Goal: Task Accomplishment & Management: Use online tool/utility

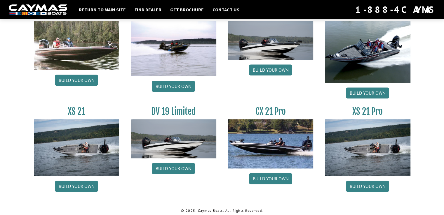
scroll to position [712, 0]
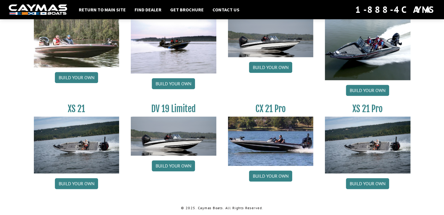
click at [0, 17] on div "Return to main site Find Dealer Get Brochure Contact Us 1-888-4CAYMAS" at bounding box center [222, 9] width 444 height 19
click at [85, 182] on link "Build your own" at bounding box center [76, 183] width 43 height 11
click at [274, 174] on link "Build your own" at bounding box center [270, 176] width 43 height 11
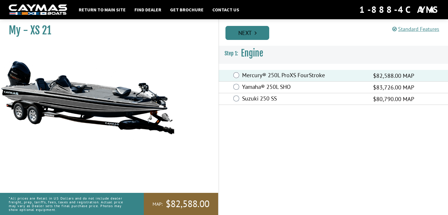
click at [262, 32] on link "Next" at bounding box center [248, 33] width 44 height 14
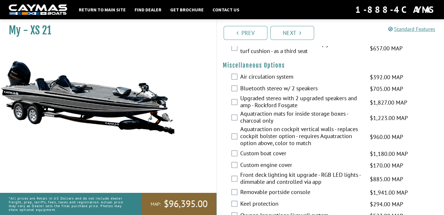
scroll to position [554, 0]
click at [287, 37] on link "Next" at bounding box center [292, 33] width 44 height 14
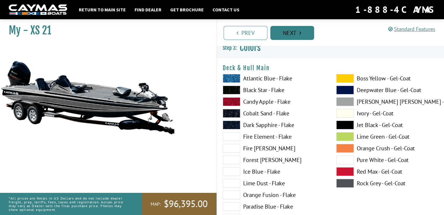
scroll to position [0, 0]
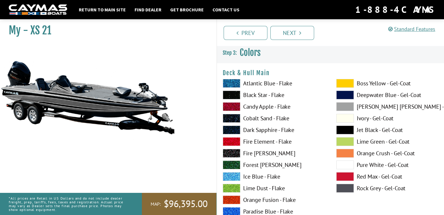
click at [349, 136] on div "Boss Yellow - Gel-Coat Deepwater Blue - Gel-Coat Dove Gray - Gel-Coat Ivory - G…" at bounding box center [387, 190] width 114 height 222
click at [348, 138] on span at bounding box center [345, 142] width 18 height 9
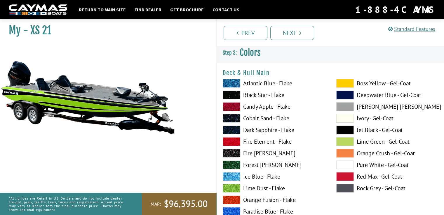
click at [235, 85] on span at bounding box center [232, 83] width 18 height 9
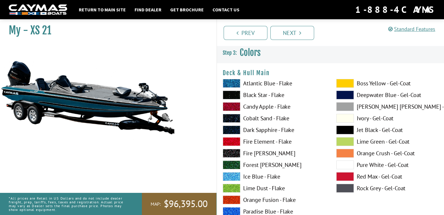
click at [232, 176] on span at bounding box center [232, 177] width 18 height 9
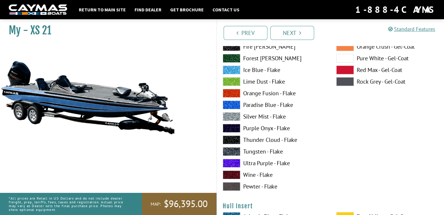
scroll to position [2489, 0]
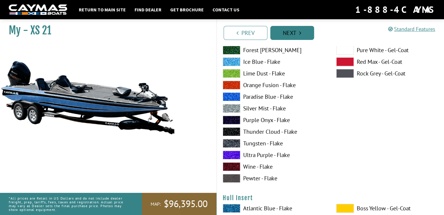
click at [304, 38] on link "Next" at bounding box center [292, 33] width 44 height 14
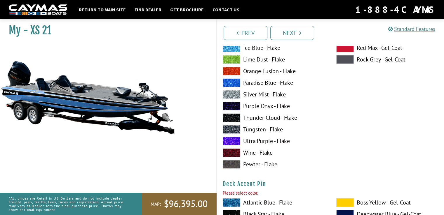
scroll to position [377, 0]
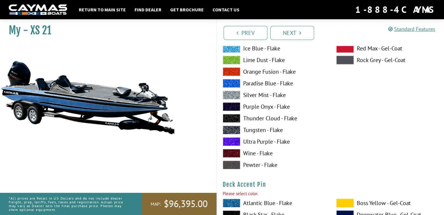
click at [251, 49] on label "Ice Blue - Flake" at bounding box center [274, 48] width 102 height 9
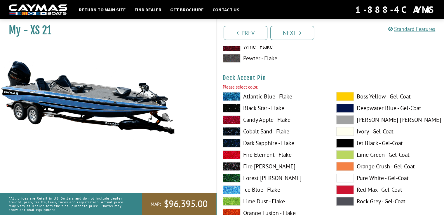
scroll to position [486, 0]
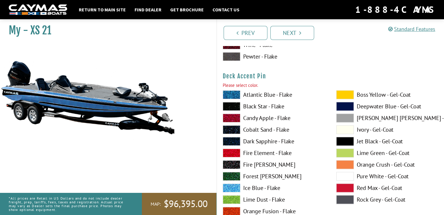
click at [258, 187] on label "Ice Blue - Flake" at bounding box center [274, 188] width 102 height 9
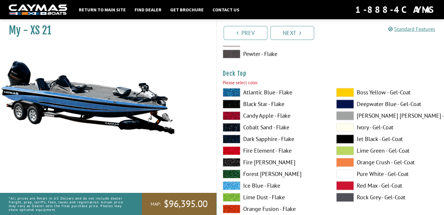
scroll to position [739, 0]
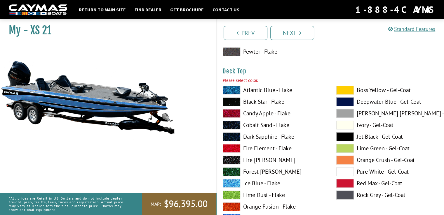
click at [258, 184] on label "Ice Blue - Flake" at bounding box center [274, 183] width 102 height 9
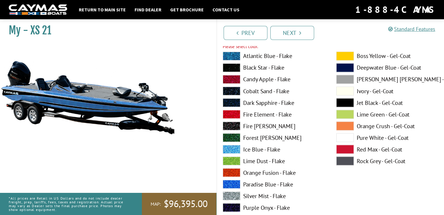
scroll to position [1023, 0]
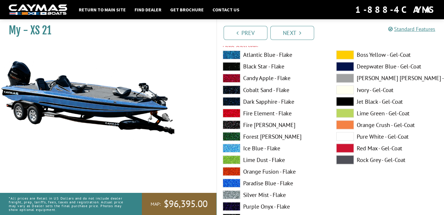
click at [256, 147] on label "Ice Blue - Flake" at bounding box center [274, 148] width 102 height 9
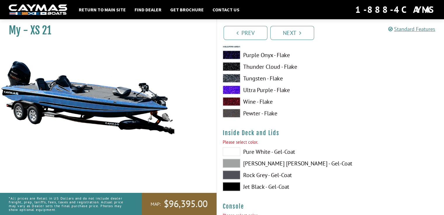
scroll to position [1175, 0]
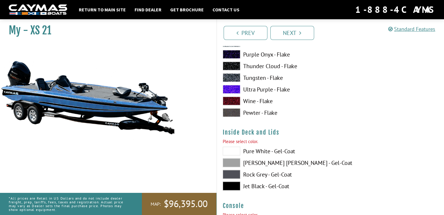
click at [237, 164] on span at bounding box center [232, 163] width 18 height 9
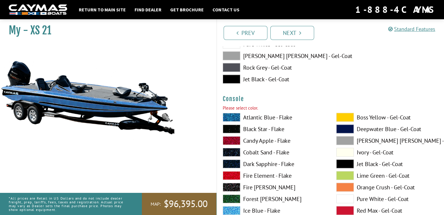
scroll to position [1283, 0]
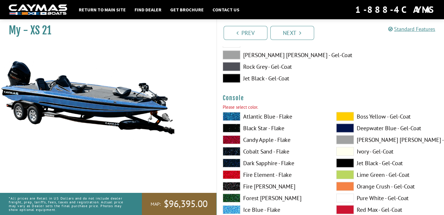
click at [250, 210] on label "Ice Blue - Flake" at bounding box center [274, 210] width 102 height 9
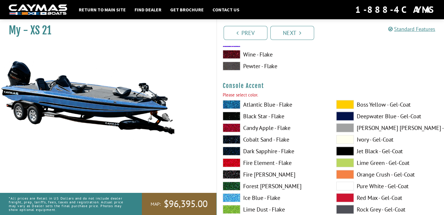
scroll to position [1544, 0]
click at [251, 141] on label "Cobalt Sand - Flake" at bounding box center [274, 139] width 102 height 9
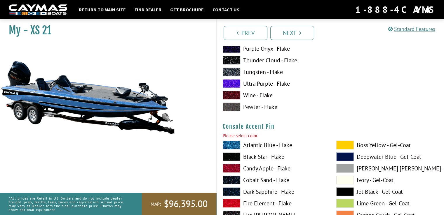
scroll to position [1761, 0]
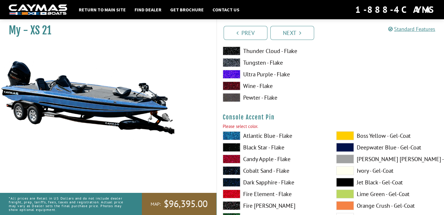
click at [253, 172] on label "Cobalt Sand - Flake" at bounding box center [274, 171] width 102 height 9
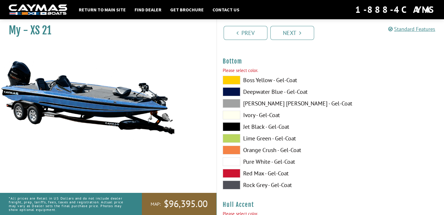
scroll to position [2066, 0]
click at [248, 126] on label "Jet Black - Gel-Coat" at bounding box center [274, 126] width 102 height 9
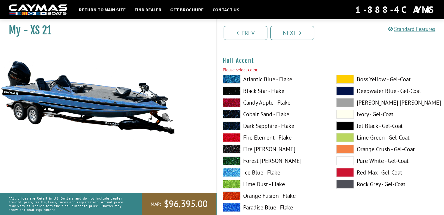
scroll to position [2213, 0]
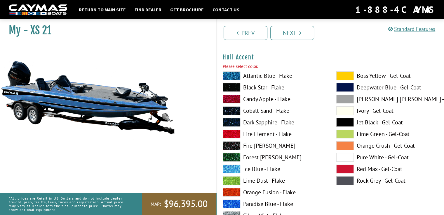
click at [234, 165] on span at bounding box center [232, 169] width 18 height 9
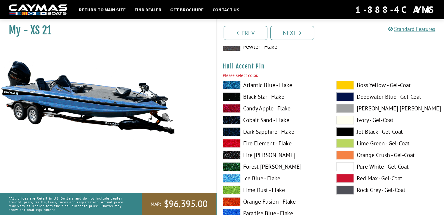
scroll to position [2465, 0]
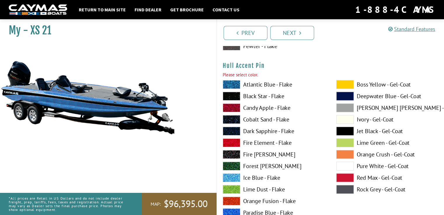
click at [252, 178] on label "Ice Blue - Flake" at bounding box center [274, 178] width 102 height 9
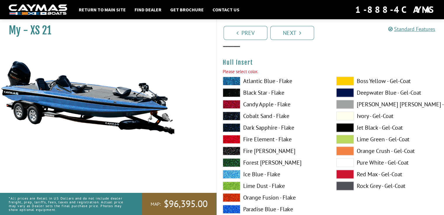
scroll to position [2717, 0]
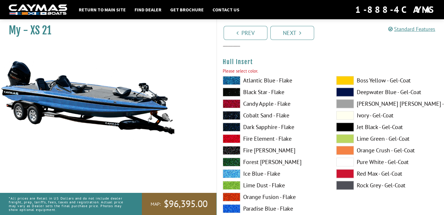
click at [251, 174] on label "Ice Blue - Flake" at bounding box center [274, 174] width 102 height 9
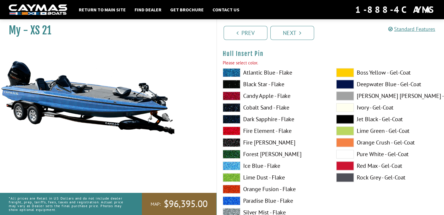
scroll to position [2973, 0]
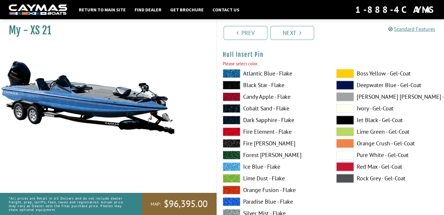
click at [258, 163] on label "Ice Blue - Flake" at bounding box center [274, 167] width 102 height 9
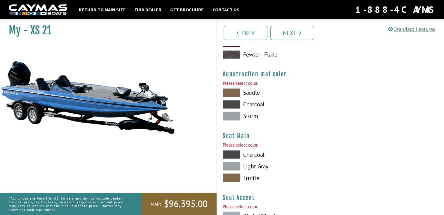
scroll to position [3203, 0]
click at [235, 114] on span at bounding box center [232, 115] width 18 height 9
click at [234, 165] on span at bounding box center [232, 165] width 18 height 9
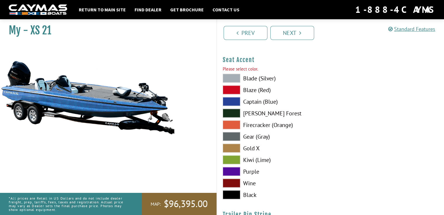
scroll to position [3338, 0]
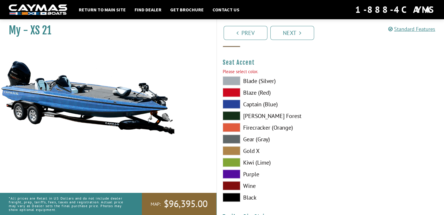
click at [232, 104] on span at bounding box center [232, 104] width 18 height 9
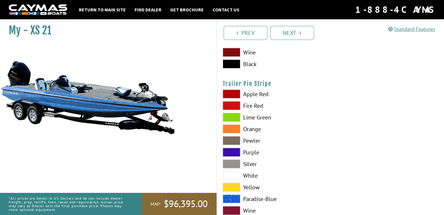
scroll to position [3472, 0]
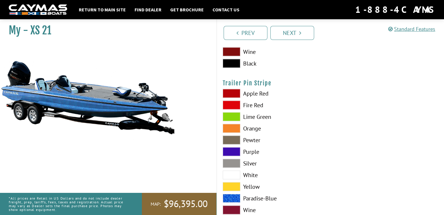
click at [233, 199] on span at bounding box center [232, 198] width 18 height 9
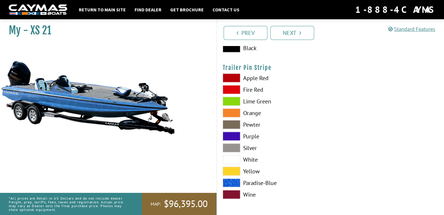
scroll to position [3488, 0]
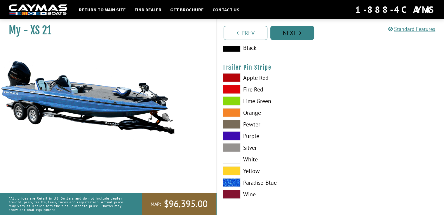
click at [292, 35] on link "Next" at bounding box center [292, 33] width 44 height 14
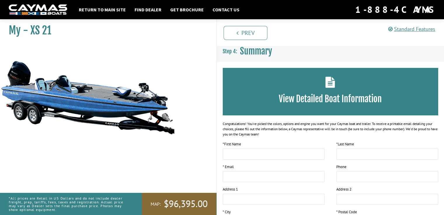
scroll to position [0, 0]
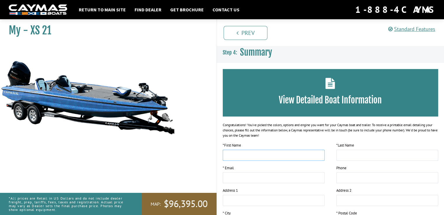
click at [229, 157] on input "text" at bounding box center [274, 155] width 102 height 11
type input "*****"
click at [340, 156] on input "text" at bounding box center [387, 155] width 102 height 11
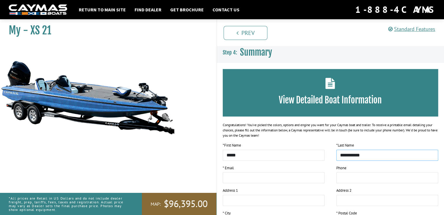
type input "**********"
click at [264, 181] on input "email" at bounding box center [274, 178] width 102 height 11
type input "**********"
click at [344, 181] on input "tel" at bounding box center [387, 178] width 102 height 11
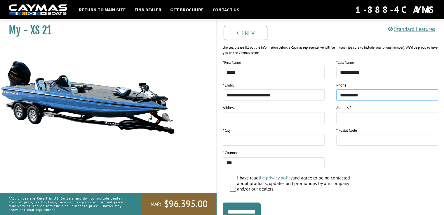
scroll to position [86, 0]
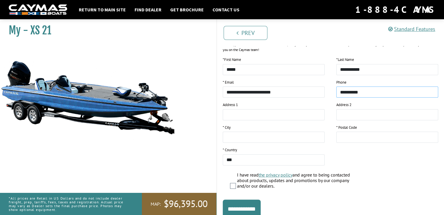
type input "**********"
click at [250, 117] on input "text" at bounding box center [274, 114] width 102 height 11
type input "**********"
click at [239, 138] on input "text" at bounding box center [274, 137] width 102 height 11
type input "********"
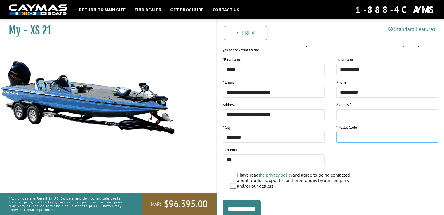
click at [341, 140] on input "text" at bounding box center [387, 137] width 102 height 11
type input "*****"
click at [259, 70] on input "*****" at bounding box center [274, 69] width 102 height 11
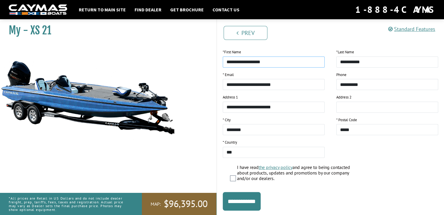
scroll to position [109, 0]
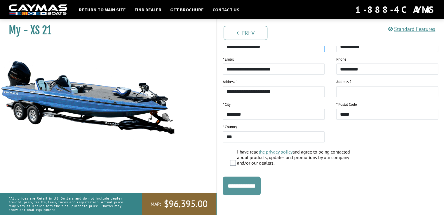
type input "**********"
click at [243, 185] on input "**********" at bounding box center [242, 186] width 38 height 19
click at [253, 187] on input "**********" at bounding box center [242, 186] width 38 height 19
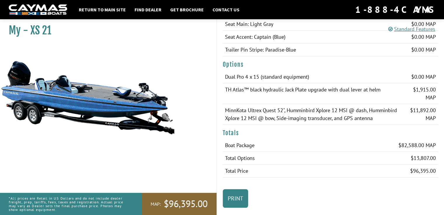
scroll to position [385, 0]
click at [312, 206] on div "Print" at bounding box center [330, 198] width 227 height 19
click at [265, 196] on div "Print" at bounding box center [330, 198] width 227 height 19
click at [237, 194] on link "Print" at bounding box center [235, 198] width 25 height 19
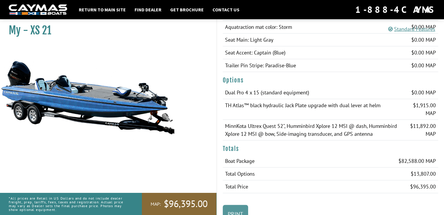
scroll to position [383, 0]
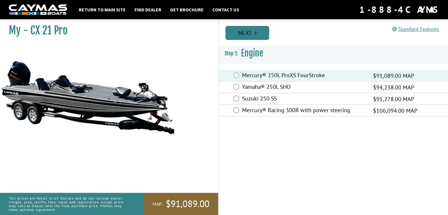
click at [254, 34] on link "Next" at bounding box center [248, 33] width 44 height 14
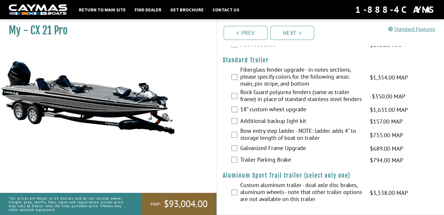
scroll to position [843, 0]
click at [235, 143] on div "Galvanized Frame Upgrade $689.00 MAP $813.00 MSRP" at bounding box center [330, 149] width 227 height 12
click at [276, 36] on link "Next" at bounding box center [292, 33] width 44 height 14
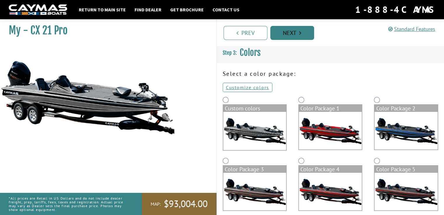
scroll to position [0, 0]
click at [379, 131] on img at bounding box center [406, 131] width 63 height 38
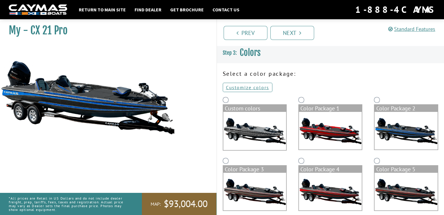
click at [254, 115] on img at bounding box center [254, 131] width 63 height 38
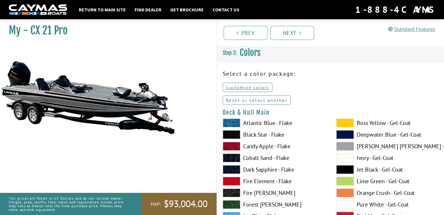
click at [246, 102] on link "Reset or select another" at bounding box center [257, 100] width 68 height 9
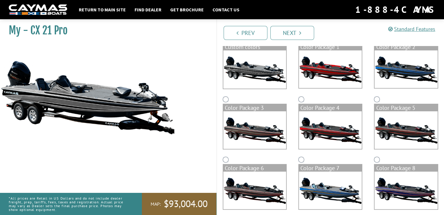
scroll to position [62, 0]
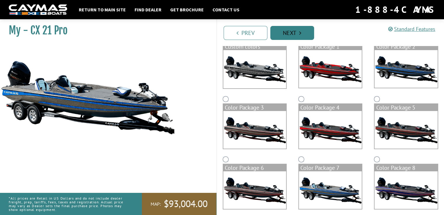
click at [291, 34] on link "Next" at bounding box center [292, 33] width 44 height 14
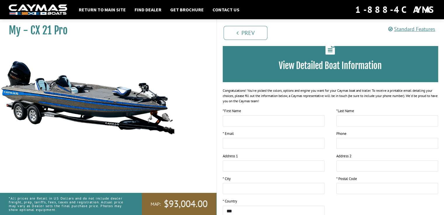
scroll to position [0, 0]
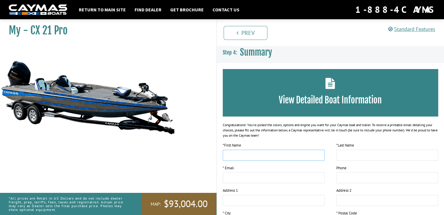
click at [241, 155] on input "text" at bounding box center [274, 155] width 102 height 11
drag, startPoint x: 241, startPoint y: 155, endPoint x: 236, endPoint y: 156, distance: 5.3
click at [236, 156] on input "text" at bounding box center [274, 155] width 102 height 11
click at [268, 157] on input "*****" at bounding box center [274, 155] width 102 height 11
type input "**********"
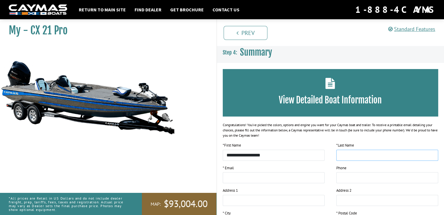
click at [343, 152] on input "text" at bounding box center [387, 155] width 102 height 11
type input "**********"
click at [249, 179] on input "email" at bounding box center [274, 178] width 102 height 11
type input "**********"
click at [344, 179] on input "tel" at bounding box center [387, 178] width 102 height 11
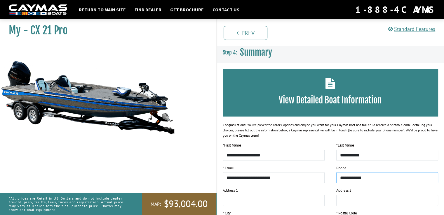
type input "**********"
click at [264, 202] on input "text" at bounding box center [274, 200] width 102 height 11
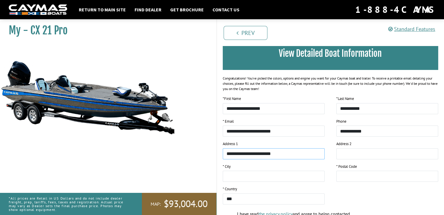
scroll to position [52, 0]
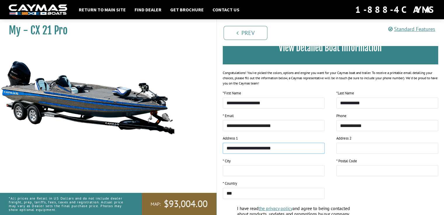
type input "**********"
click at [244, 175] on input "text" at bounding box center [274, 171] width 102 height 11
type input "********"
click at [342, 174] on input "text" at bounding box center [387, 171] width 102 height 11
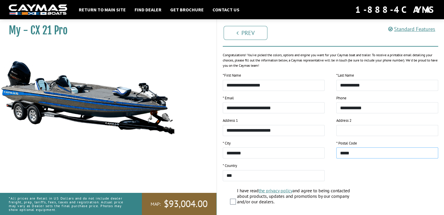
scroll to position [109, 0]
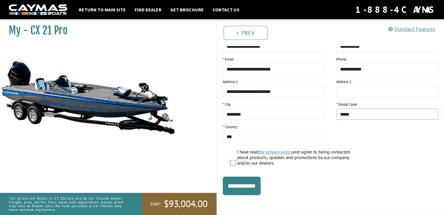
type input "*****"
click at [243, 185] on input "**********" at bounding box center [242, 186] width 38 height 19
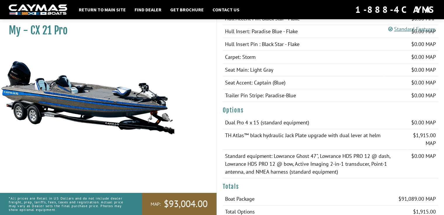
scroll to position [404, 0]
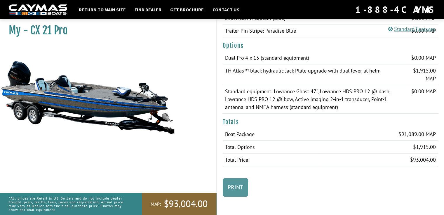
click at [232, 187] on link "Print" at bounding box center [235, 187] width 25 height 19
